Goal: Task Accomplishment & Management: Manage account settings

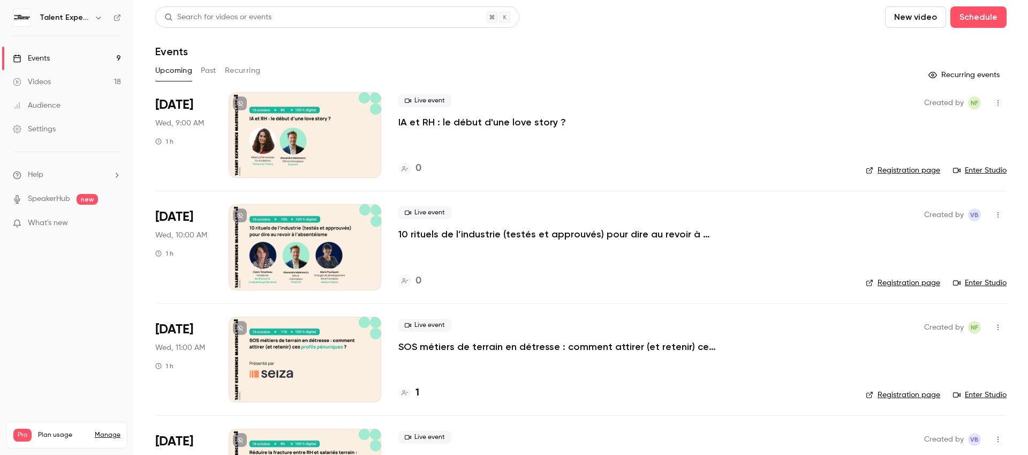
click at [321, 237] on div at bounding box center [305, 247] width 153 height 86
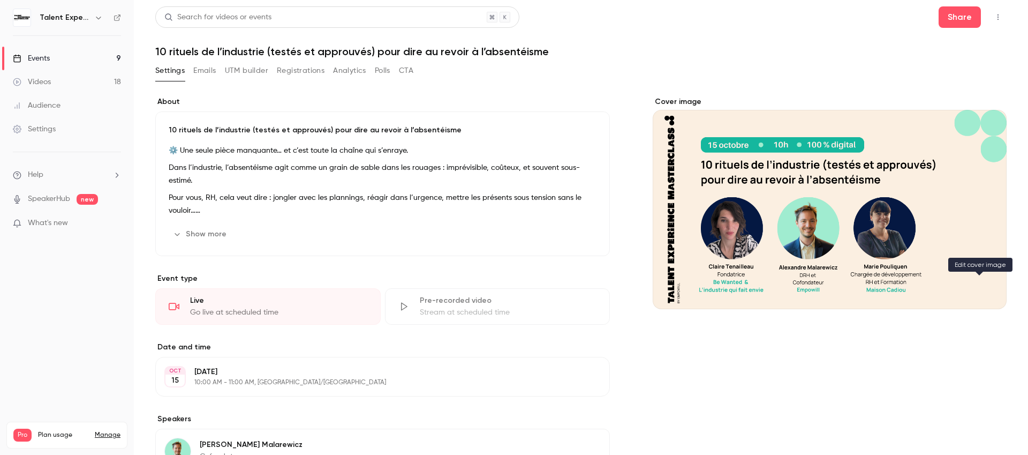
click at [987, 288] on button "Cover image" at bounding box center [987, 289] width 21 height 21
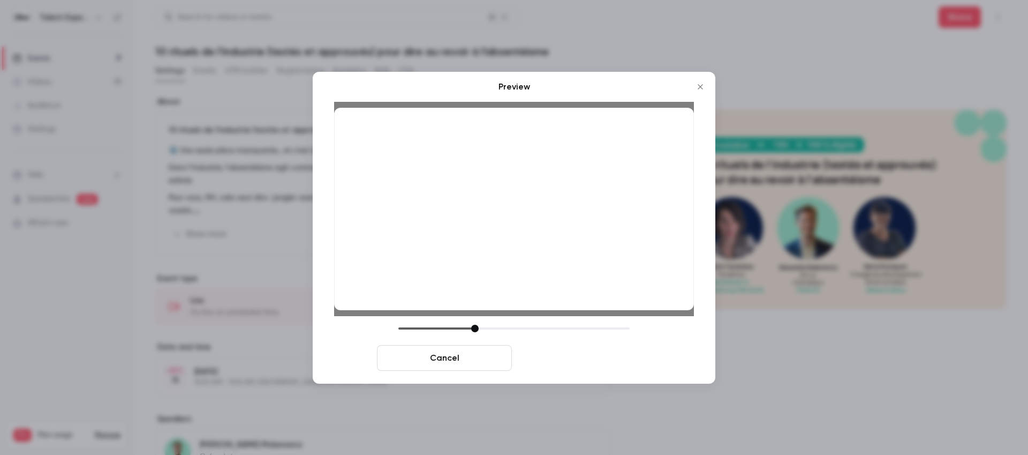
click at [562, 355] on button "Save cover" at bounding box center [583, 358] width 135 height 26
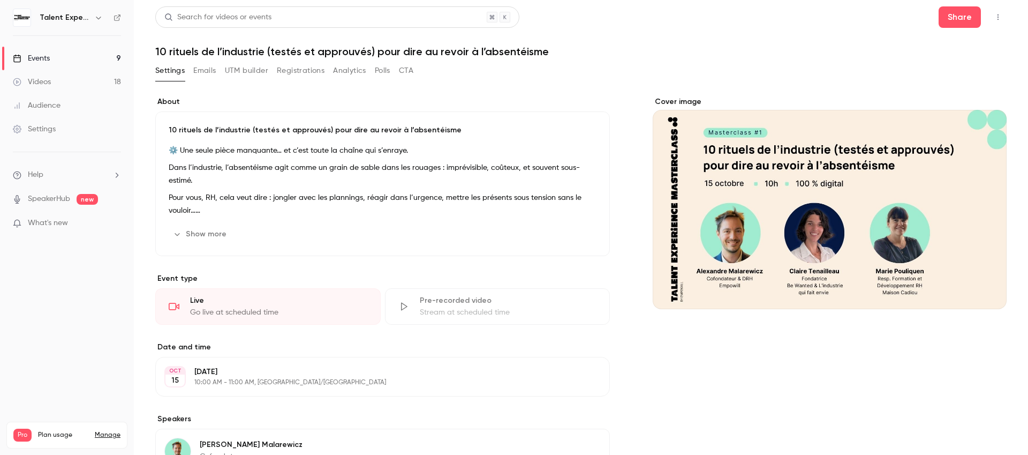
click at [899, 52] on h1 "10 rituels de l’industrie (testés et approuvés) pour dire au revoir à l’absenté…" at bounding box center [581, 51] width 852 height 13
click at [62, 61] on link "Events 9" at bounding box center [67, 59] width 134 height 24
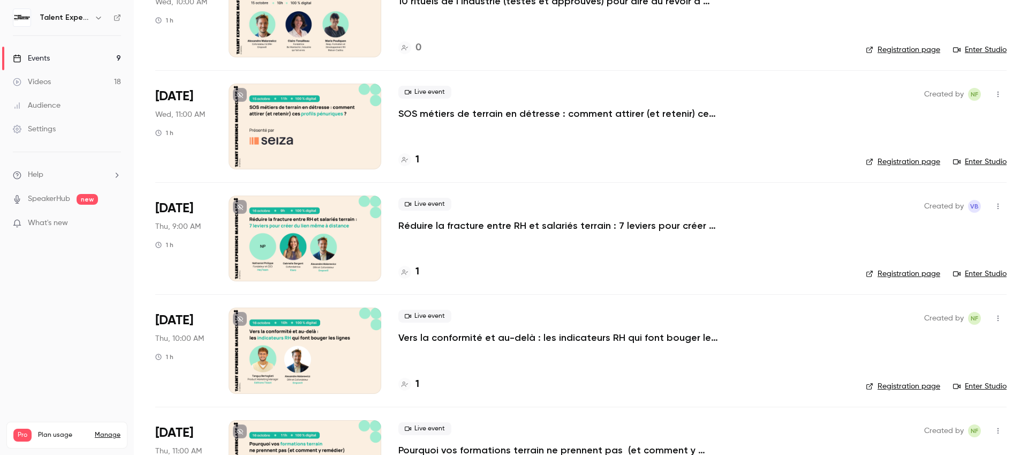
scroll to position [262, 0]
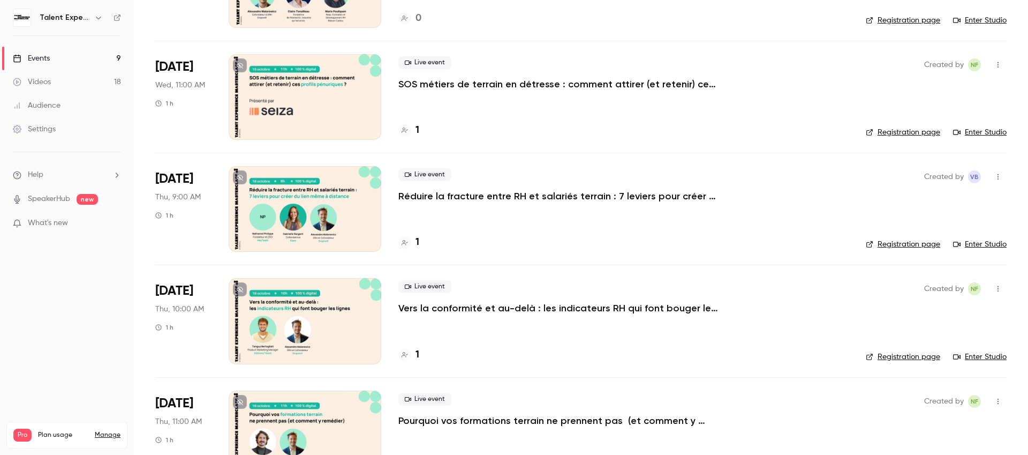
click at [600, 78] on p "SOS métiers de terrain en détresse : comment attirer (et retenir) ces profils p…" at bounding box center [559, 84] width 321 height 13
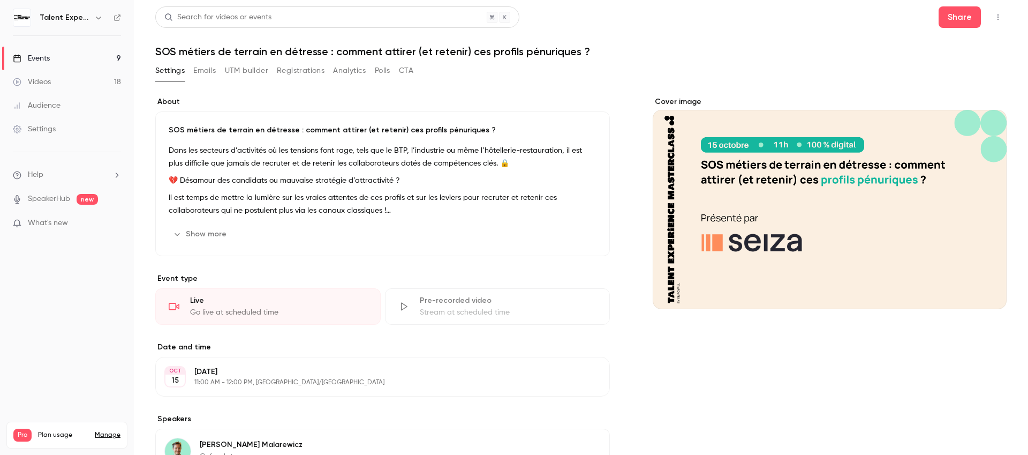
click at [986, 274] on div "Cover image" at bounding box center [830, 202] width 354 height 213
click at [0, 0] on input "Cover image" at bounding box center [0, 0] width 0 height 0
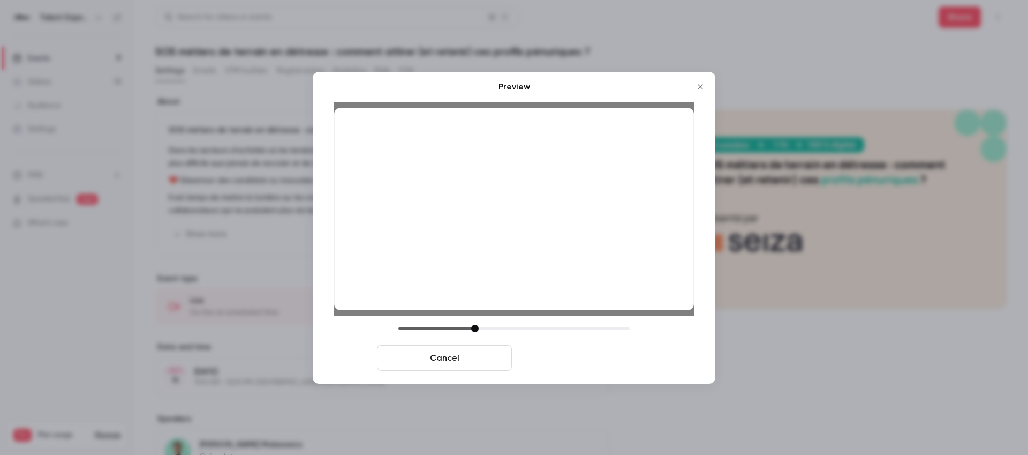
click at [591, 357] on button "Save cover" at bounding box center [583, 358] width 135 height 26
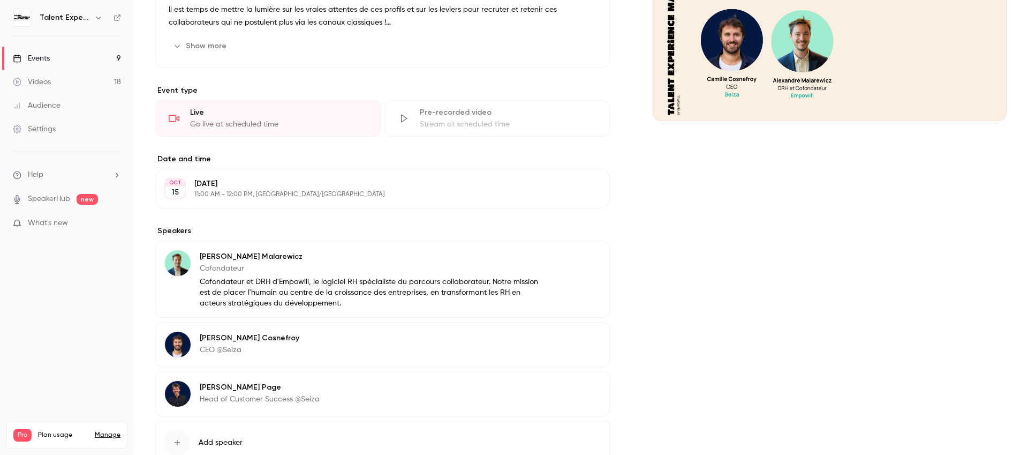
scroll to position [201, 0]
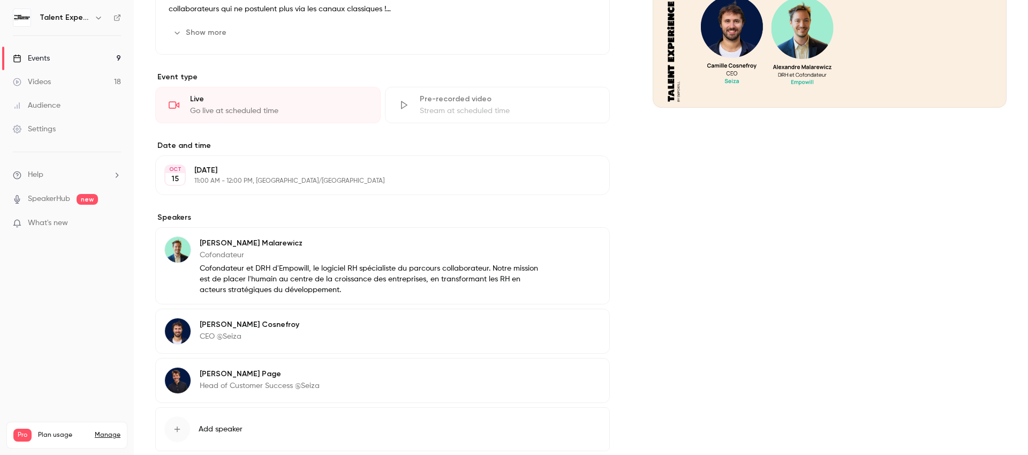
click at [567, 375] on icon "button" at bounding box center [571, 375] width 9 height 9
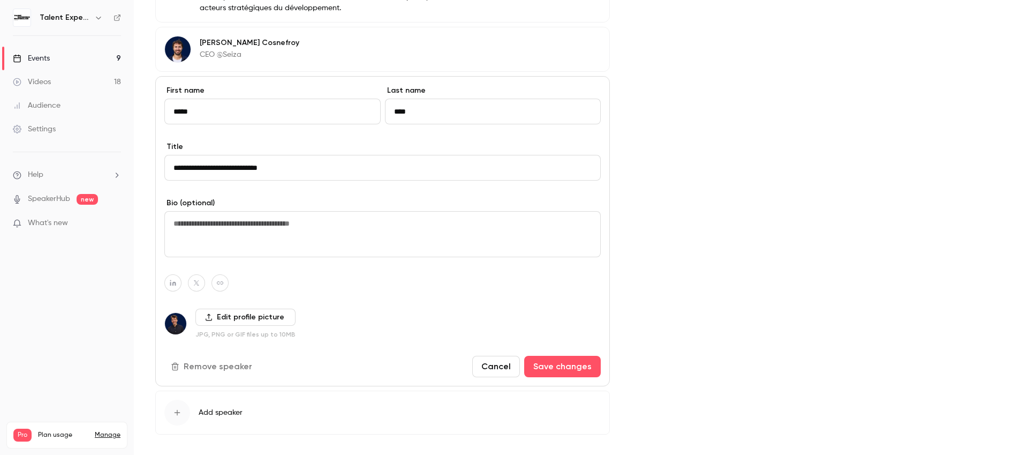
scroll to position [529, 0]
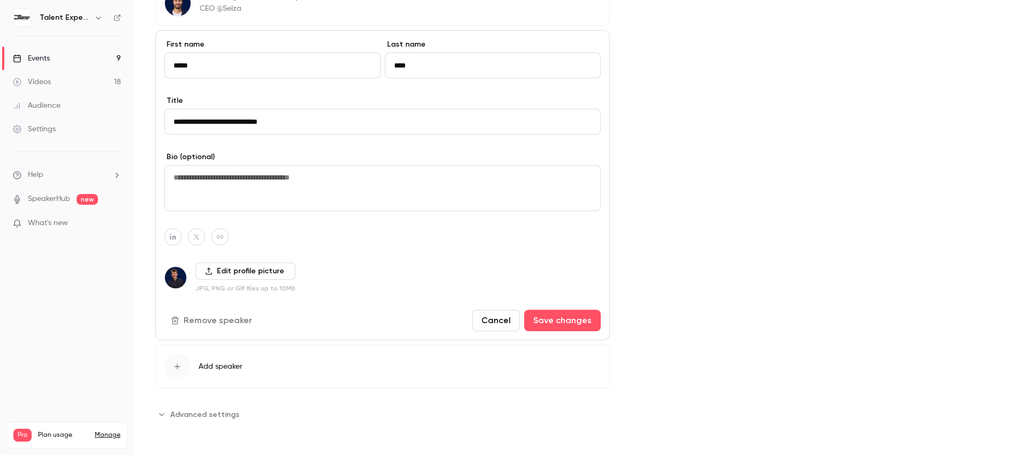
click at [222, 325] on button "Remove speaker" at bounding box center [212, 320] width 96 height 21
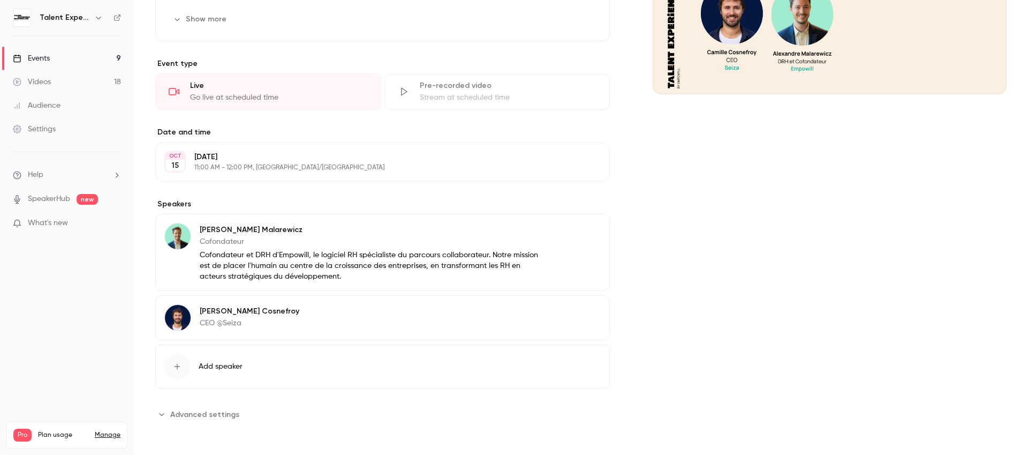
scroll to position [0, 0]
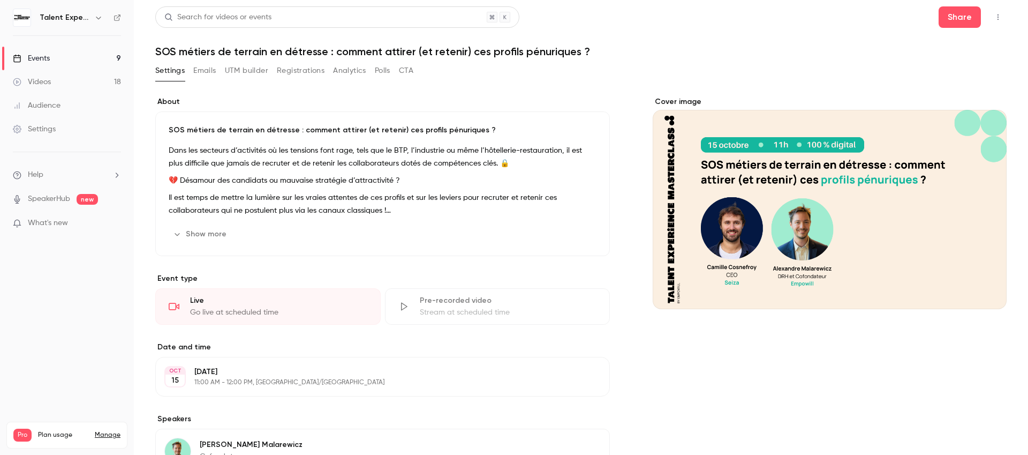
click at [56, 57] on link "Events 9" at bounding box center [67, 59] width 134 height 24
